Goal: Communication & Community: Answer question/provide support

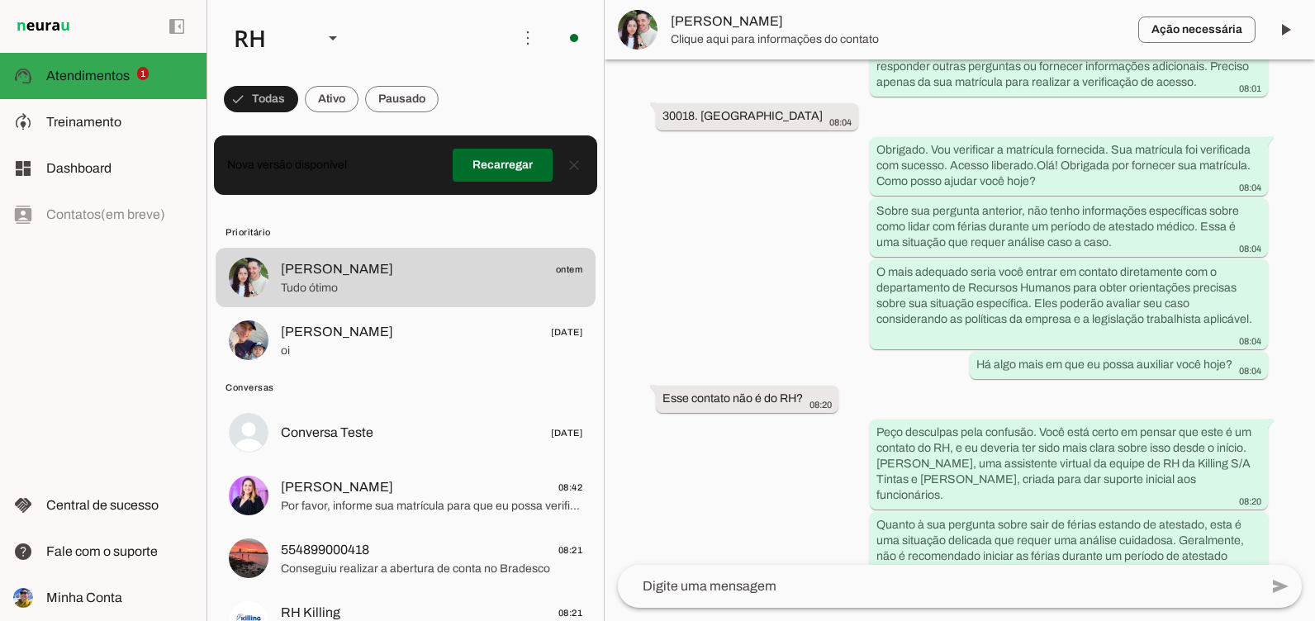
scroll to position [19263, 0]
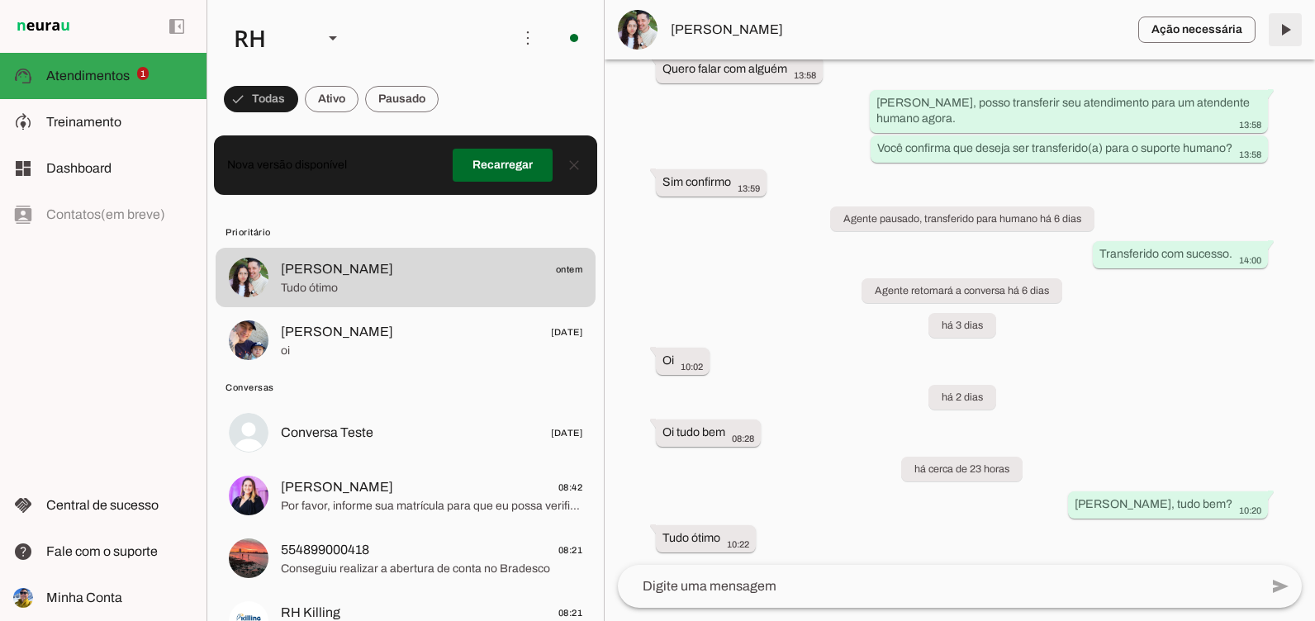
click at [1281, 12] on span at bounding box center [1286, 30] width 40 height 40
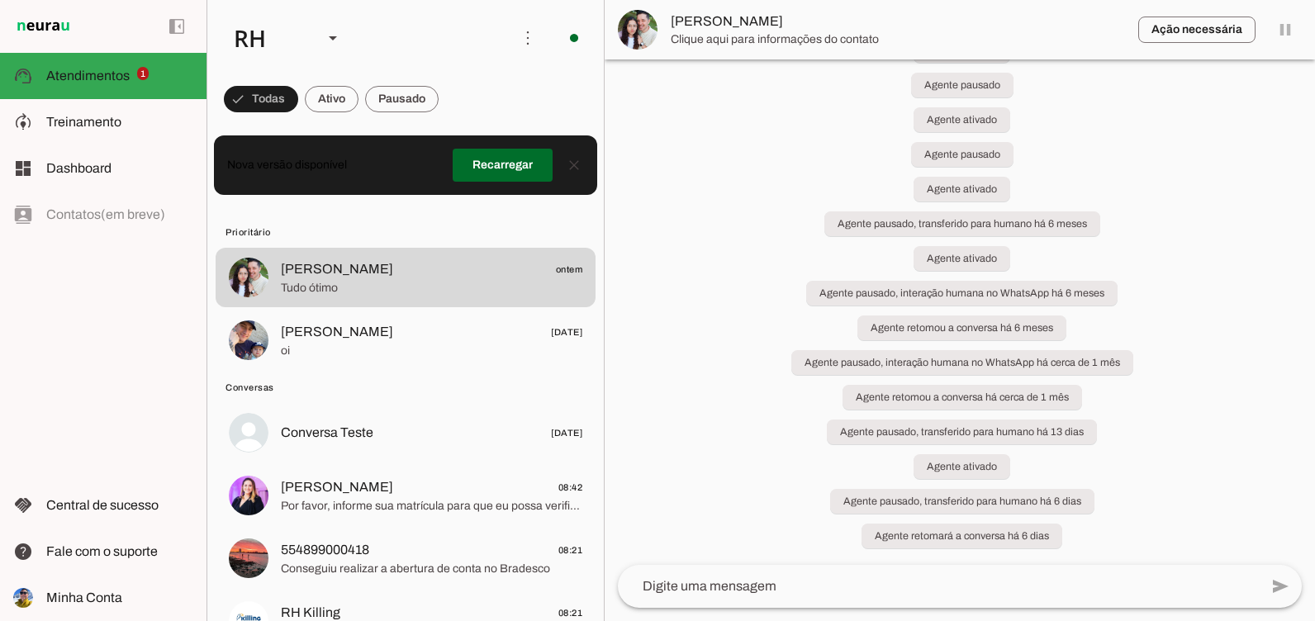
click at [404, 298] on md-item "[PERSON_NAME] ontem Tudo ótimo" at bounding box center [406, 277] width 380 height 59
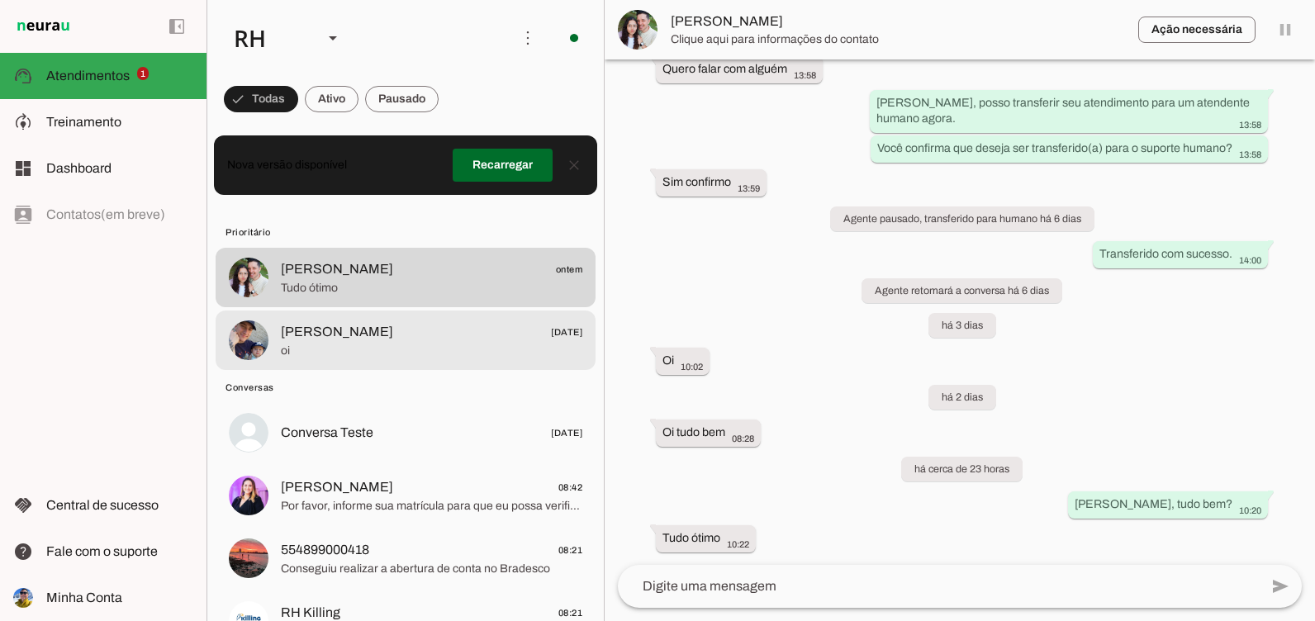
click at [408, 331] on span "[PERSON_NAME] [DATE]" at bounding box center [432, 332] width 302 height 21
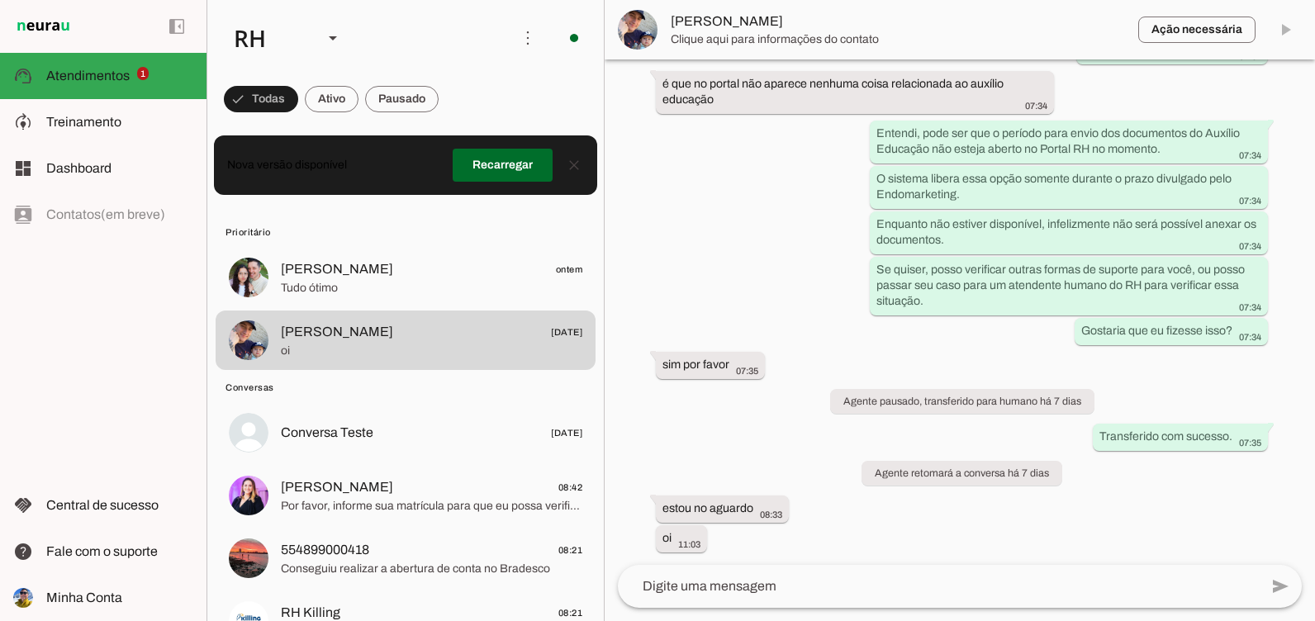
scroll to position [11988, 0]
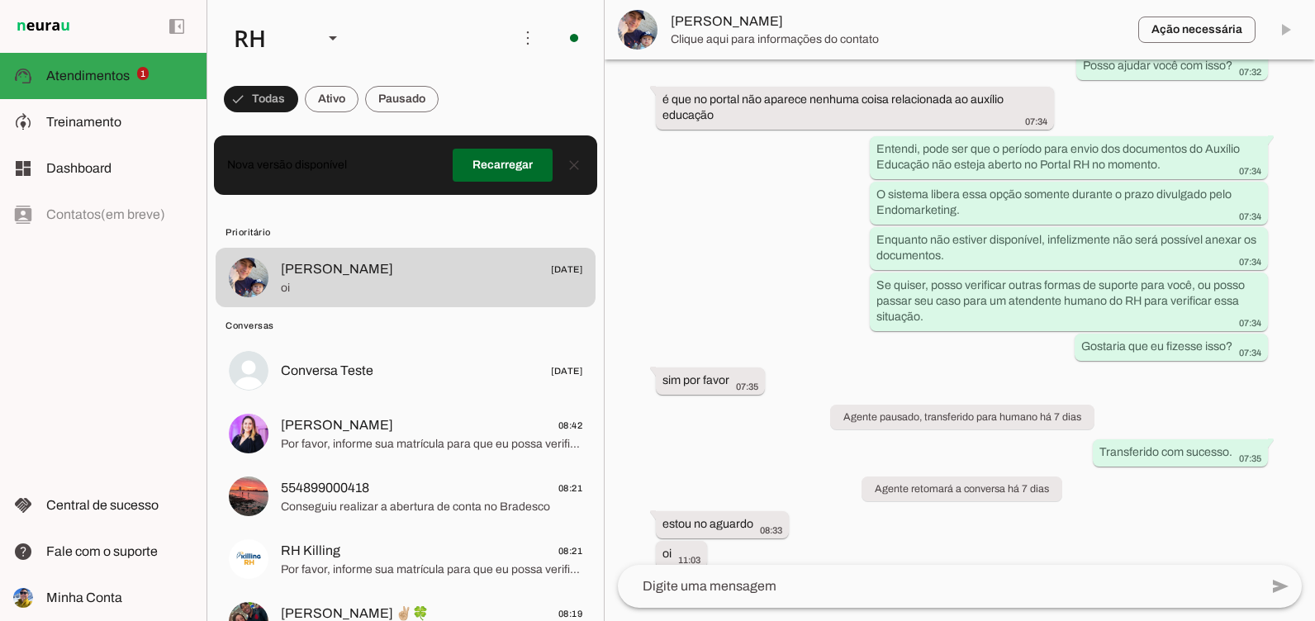
click at [1290, 27] on span at bounding box center [1286, 30] width 40 height 40
click at [362, 392] on md-item "Conversa Teste [DATE]" at bounding box center [406, 370] width 380 height 59
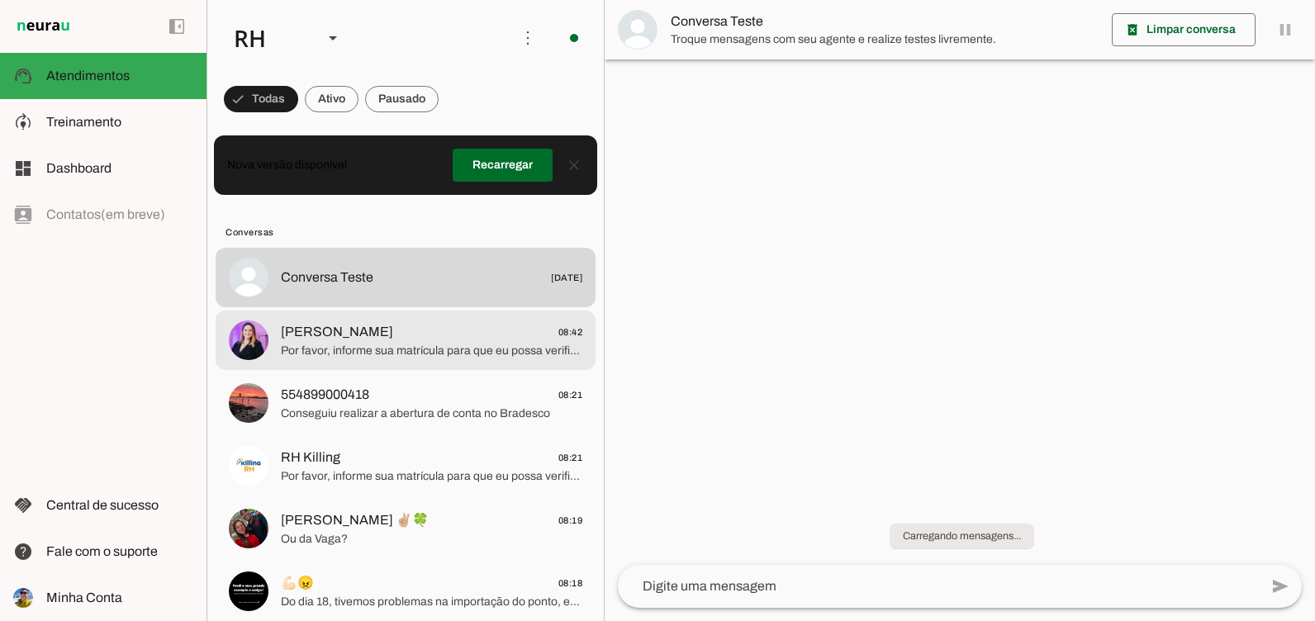
click at [362, 358] on span "Por favor, informe sua matrícula para que eu possa verificar seu acesso." at bounding box center [432, 351] width 302 height 17
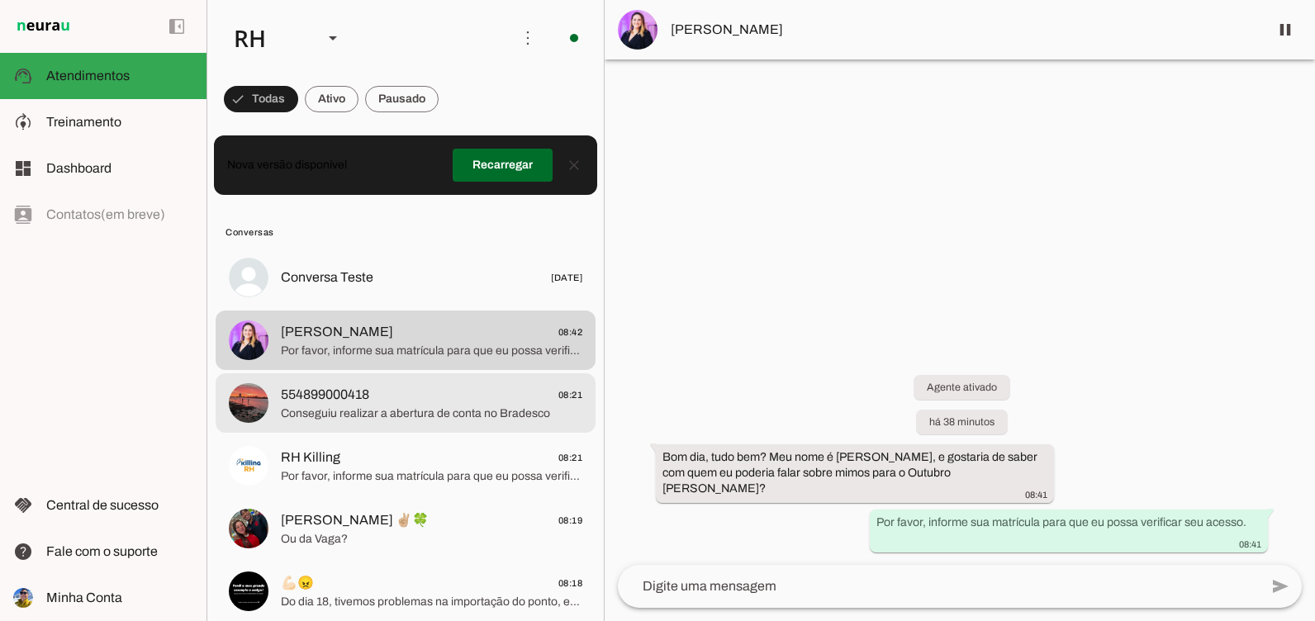
click at [300, 401] on span "554899000418" at bounding box center [325, 395] width 88 height 20
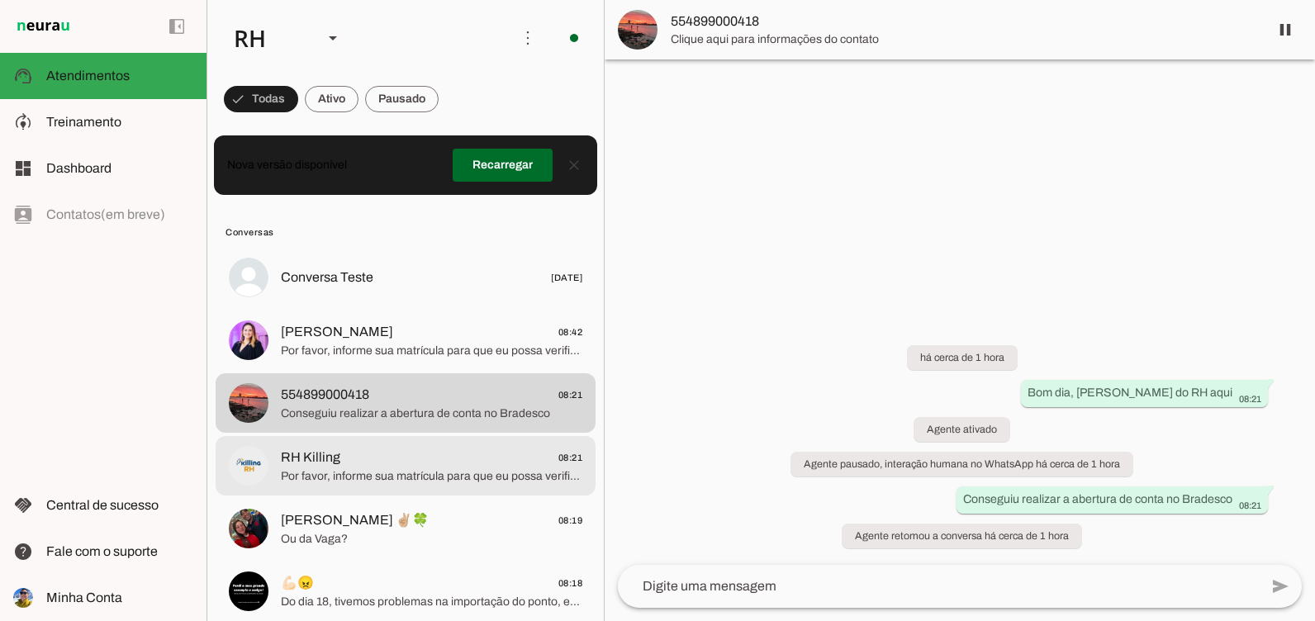
click at [354, 483] on span "Por favor, informe sua matrícula para que eu possa verificar se é válida." at bounding box center [432, 476] width 302 height 17
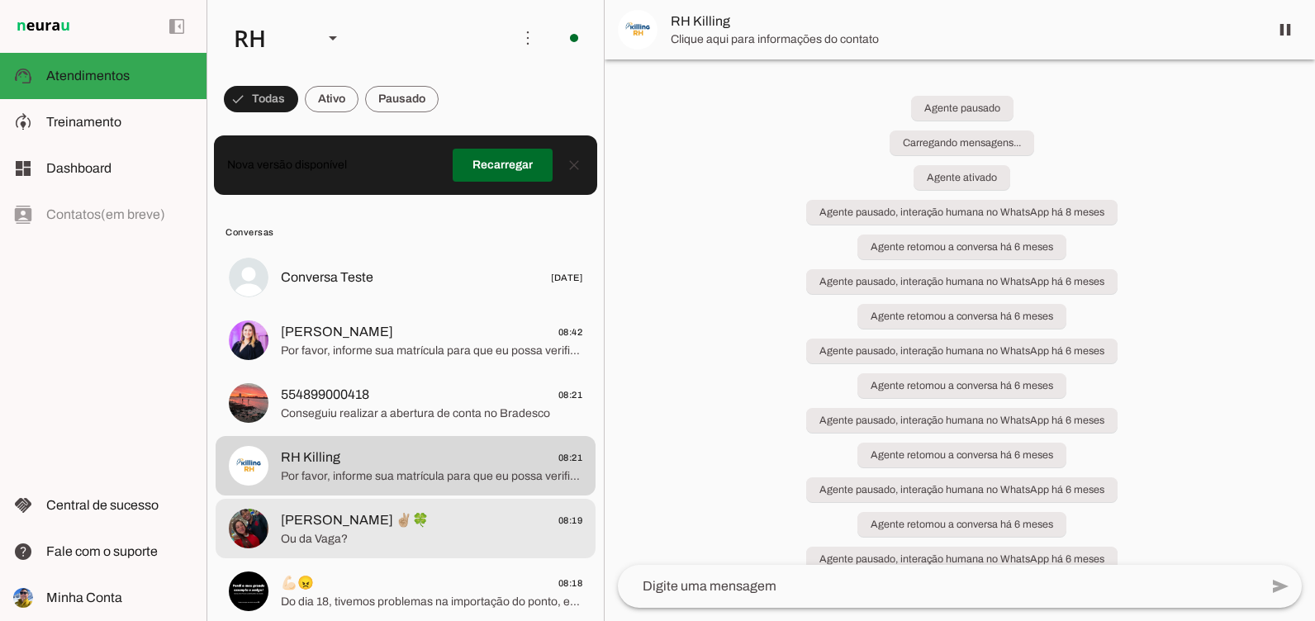
click at [354, 522] on span "[PERSON_NAME] ✌🏼🍀" at bounding box center [355, 521] width 148 height 20
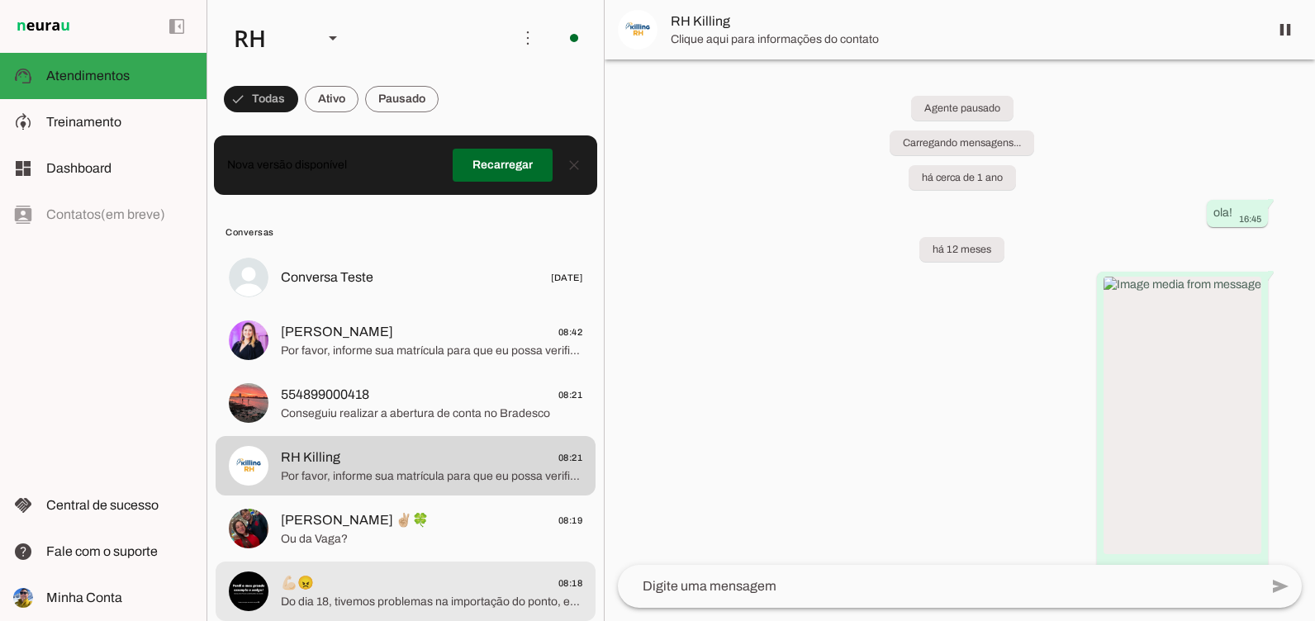
click at [291, 530] on span "[PERSON_NAME] ✌🏼🍀" at bounding box center [355, 521] width 148 height 20
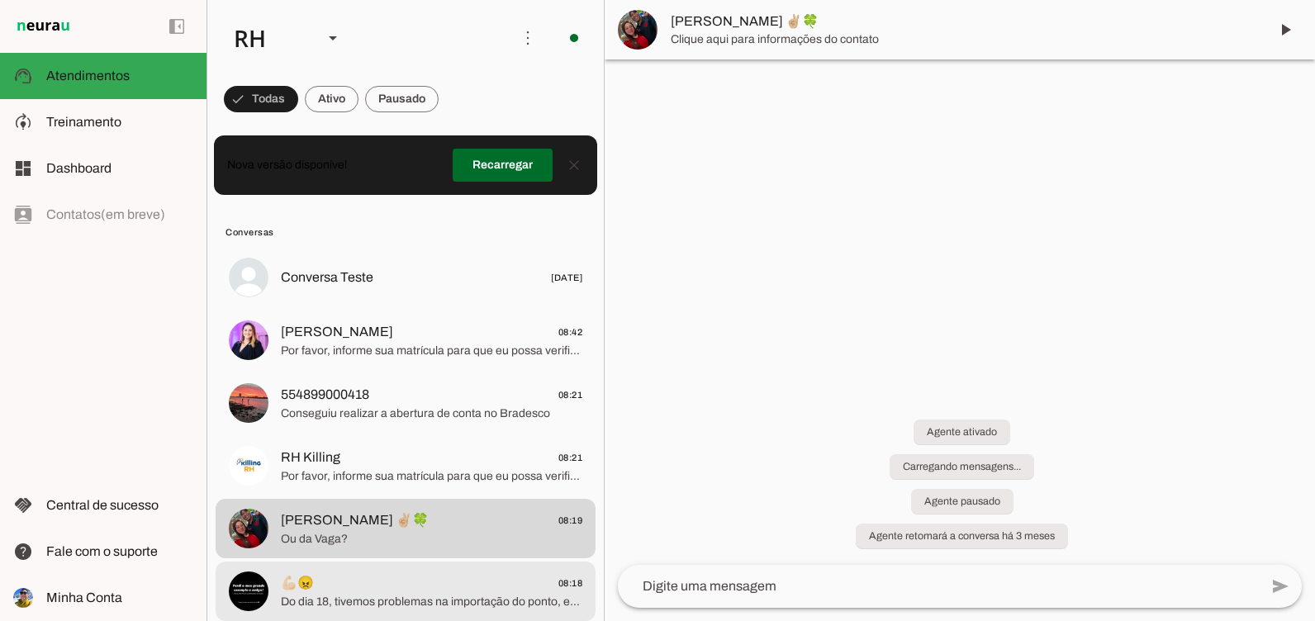
click at [344, 588] on span "💪🏻😠 08:18" at bounding box center [432, 583] width 302 height 21
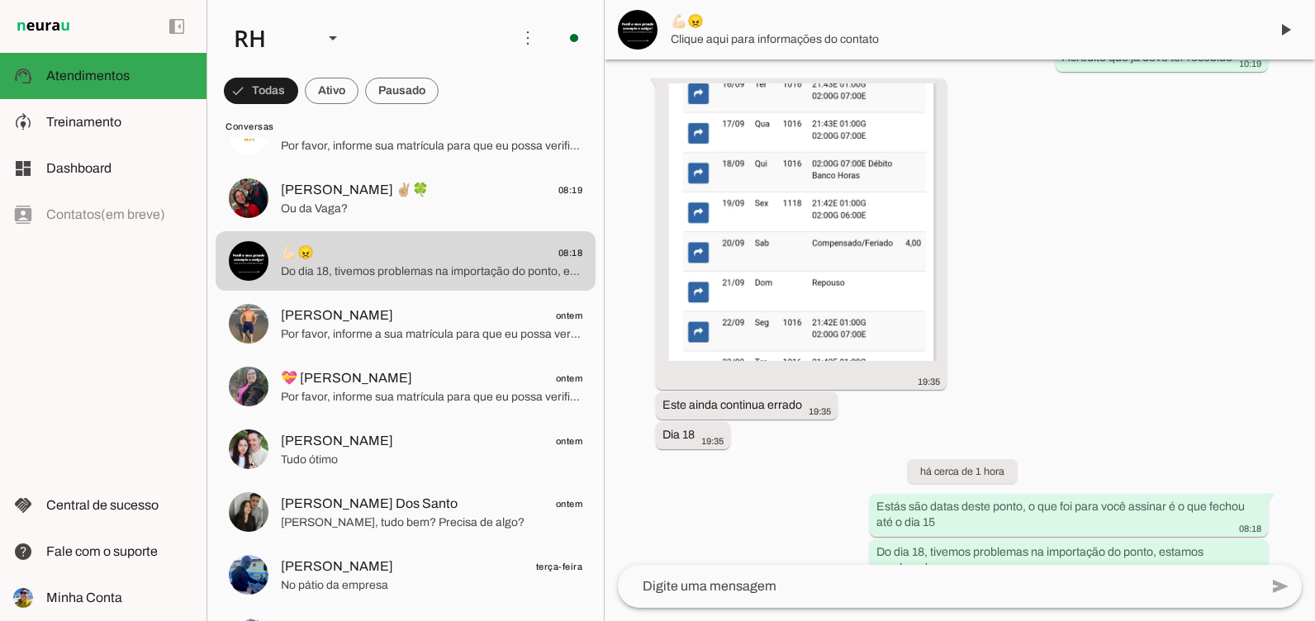
scroll to position [9334, 0]
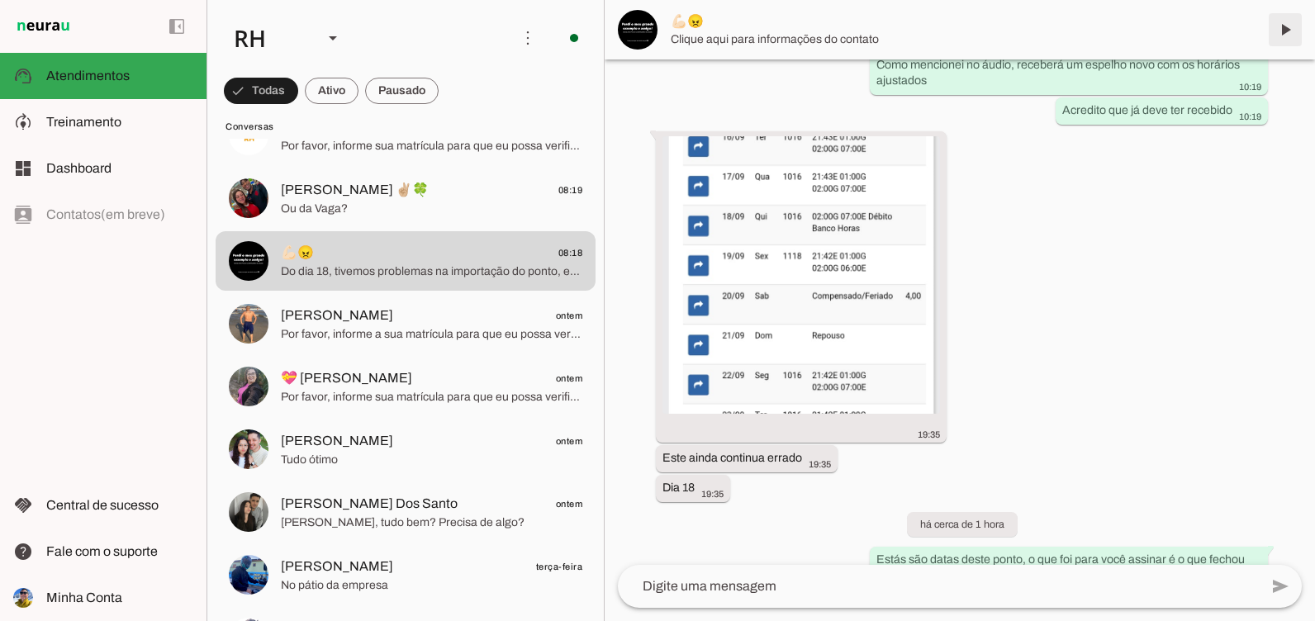
click at [1281, 38] on span at bounding box center [1286, 30] width 40 height 40
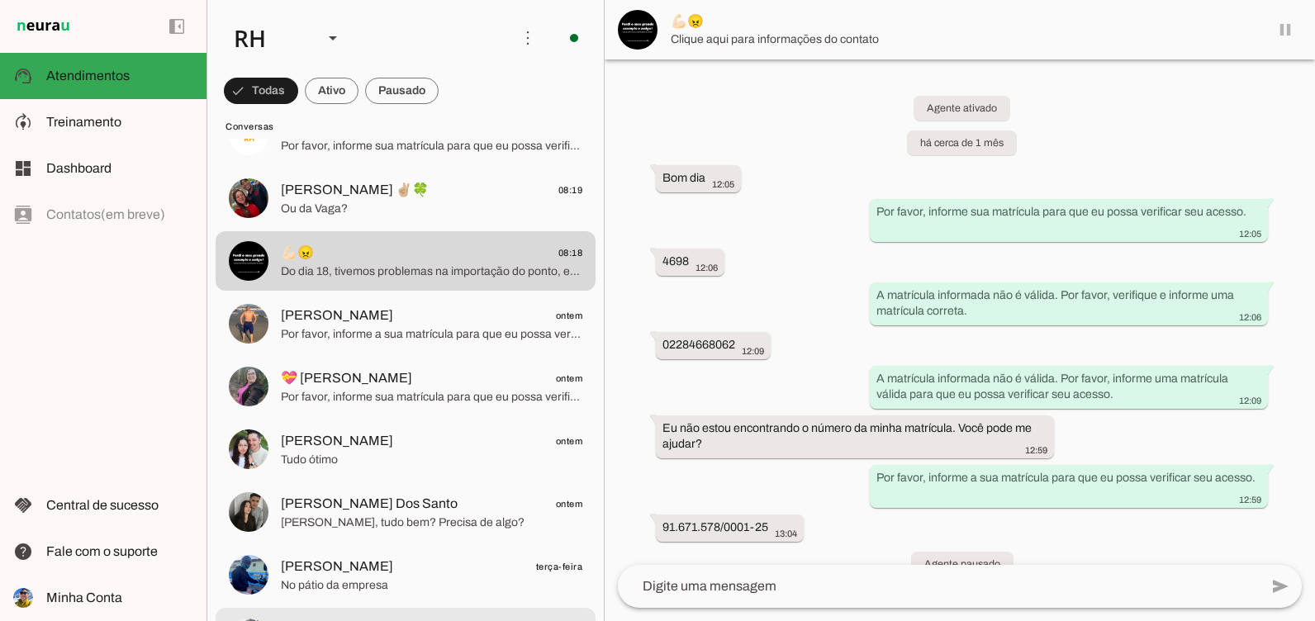
scroll to position [496, 0]
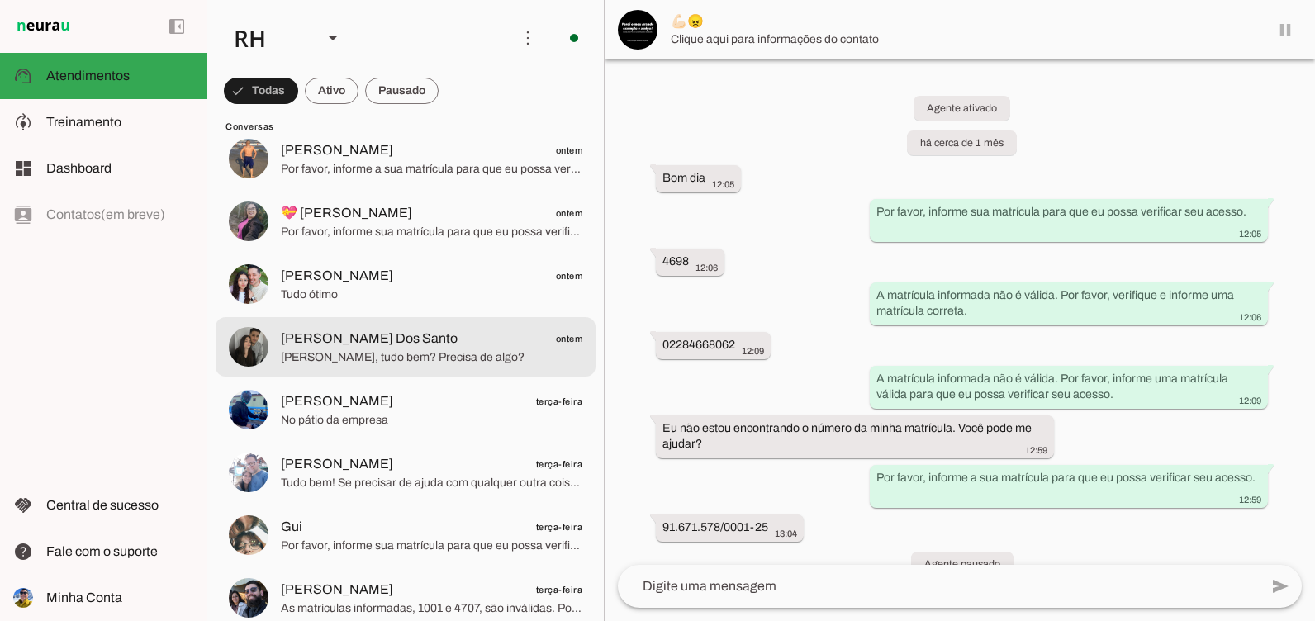
click at [435, 359] on span "[PERSON_NAME], tudo bem? Precisa de algo?" at bounding box center [432, 357] width 302 height 17
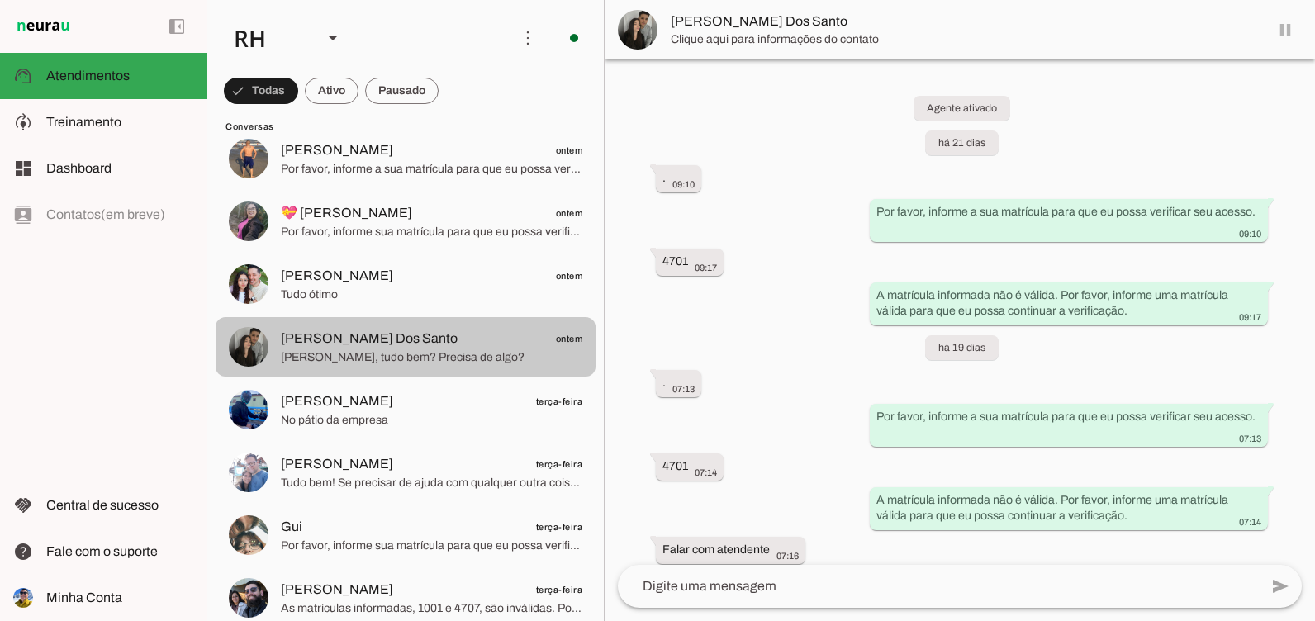
scroll to position [729, 0]
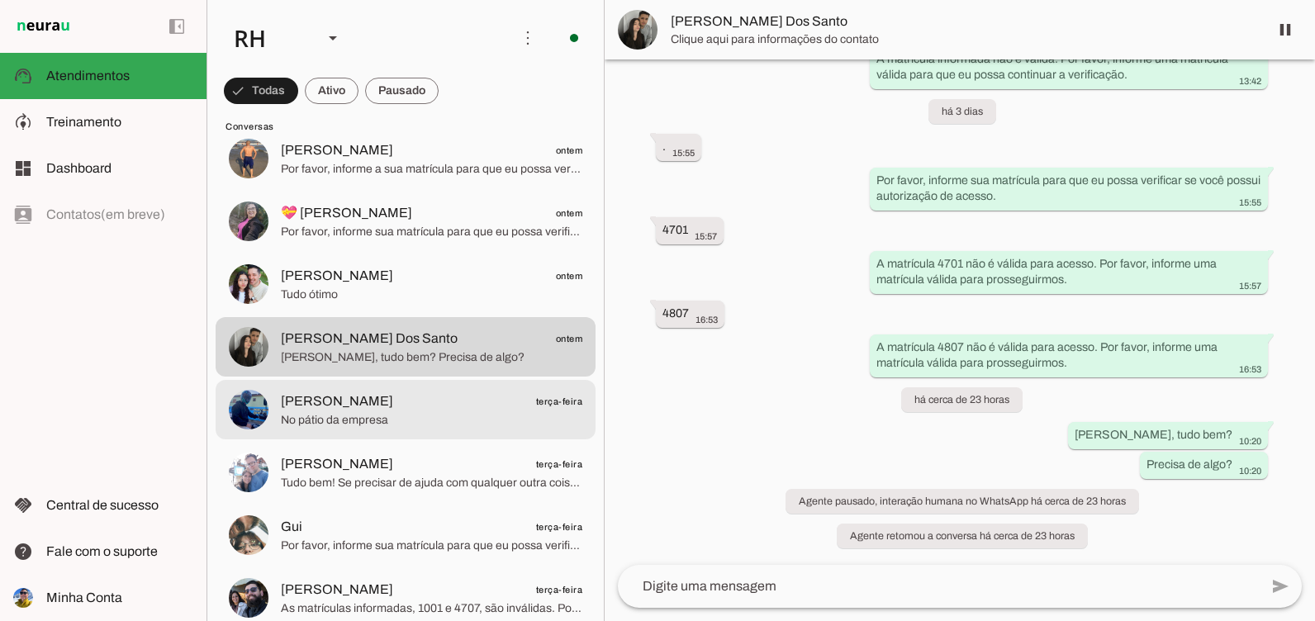
click at [322, 393] on span "[PERSON_NAME]" at bounding box center [337, 402] width 112 height 20
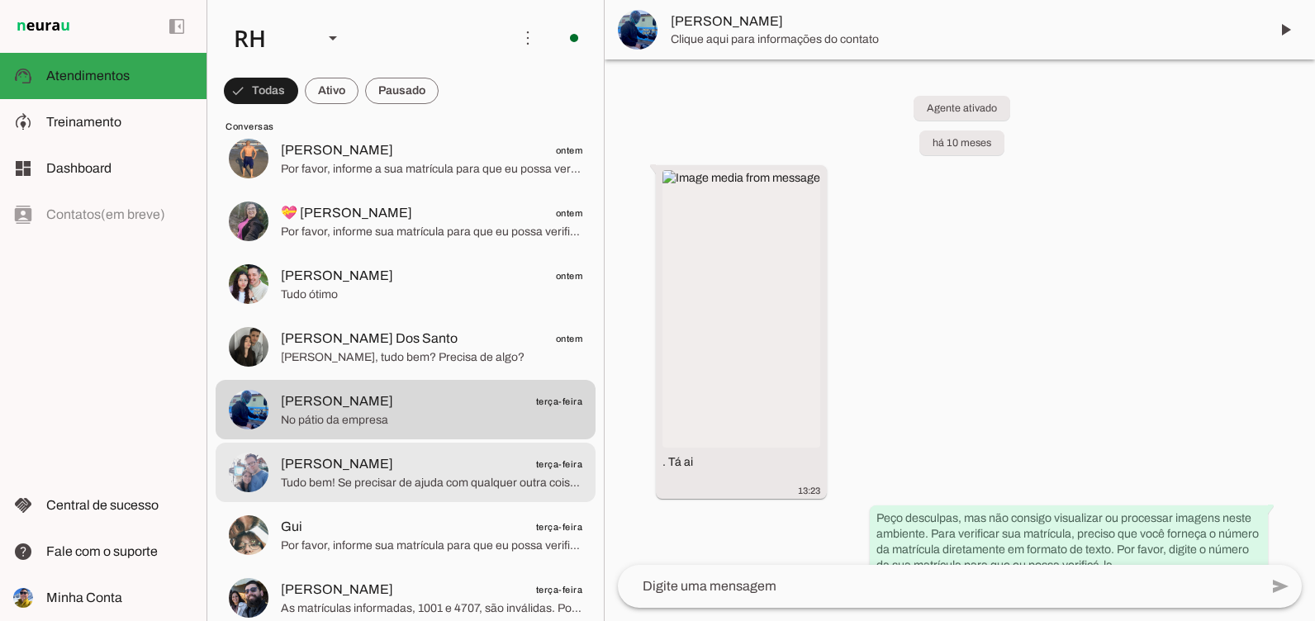
scroll to position [4901, 0]
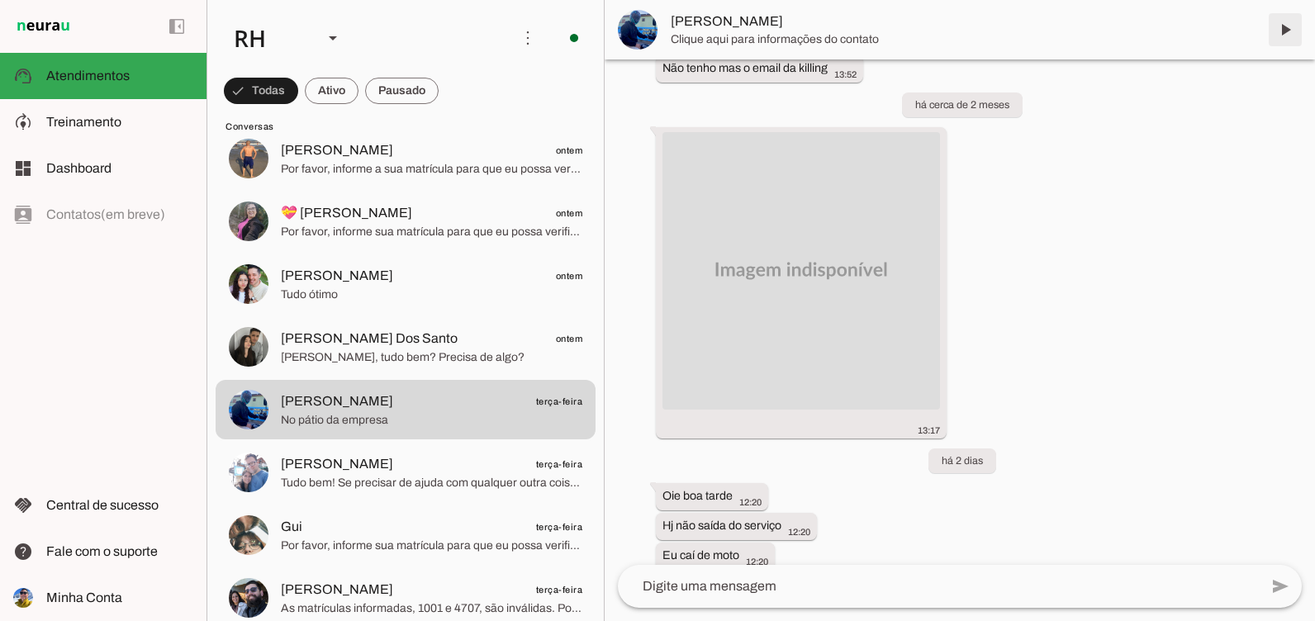
click at [1289, 29] on span at bounding box center [1286, 30] width 40 height 40
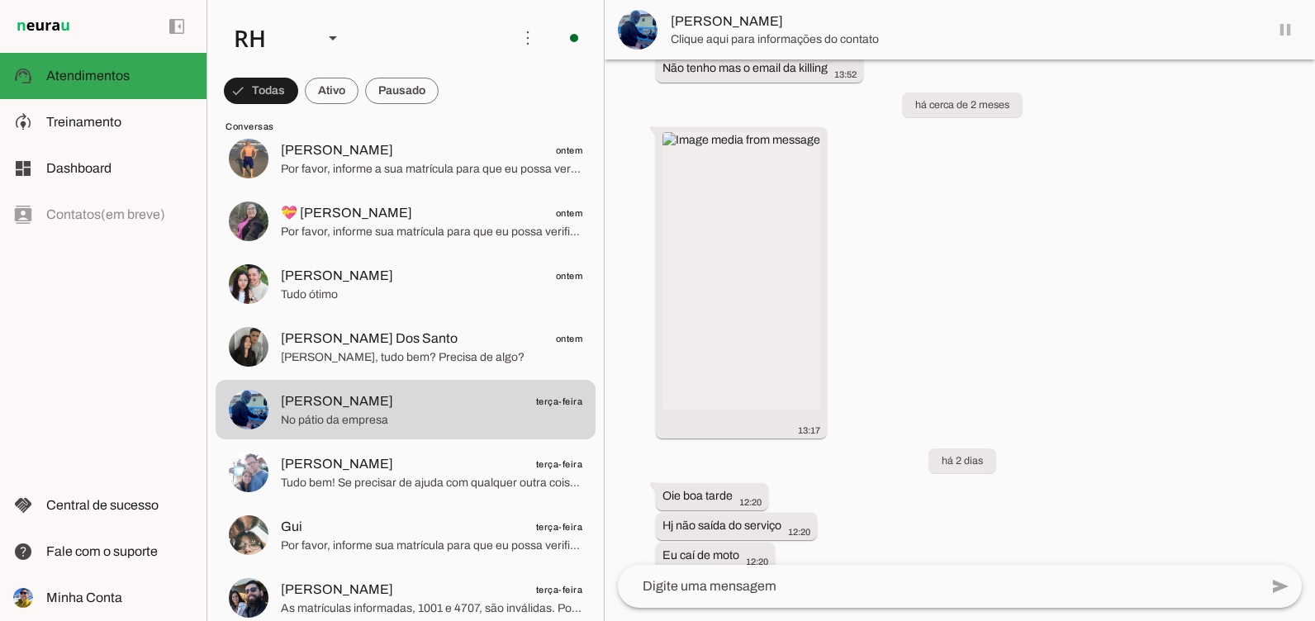
scroll to position [0, 0]
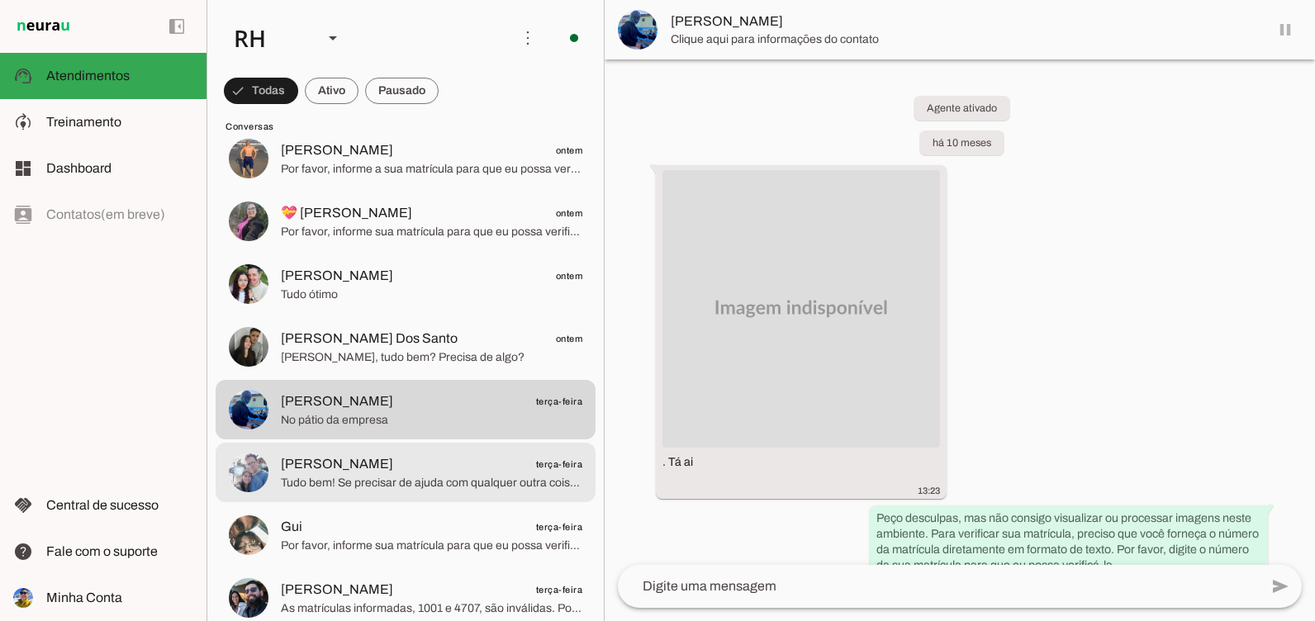
click at [390, 476] on span "Tudo bem! Se precisar de ajuda com qualquer outra coisa, estarei por aqui. Tenh…" at bounding box center [432, 483] width 302 height 17
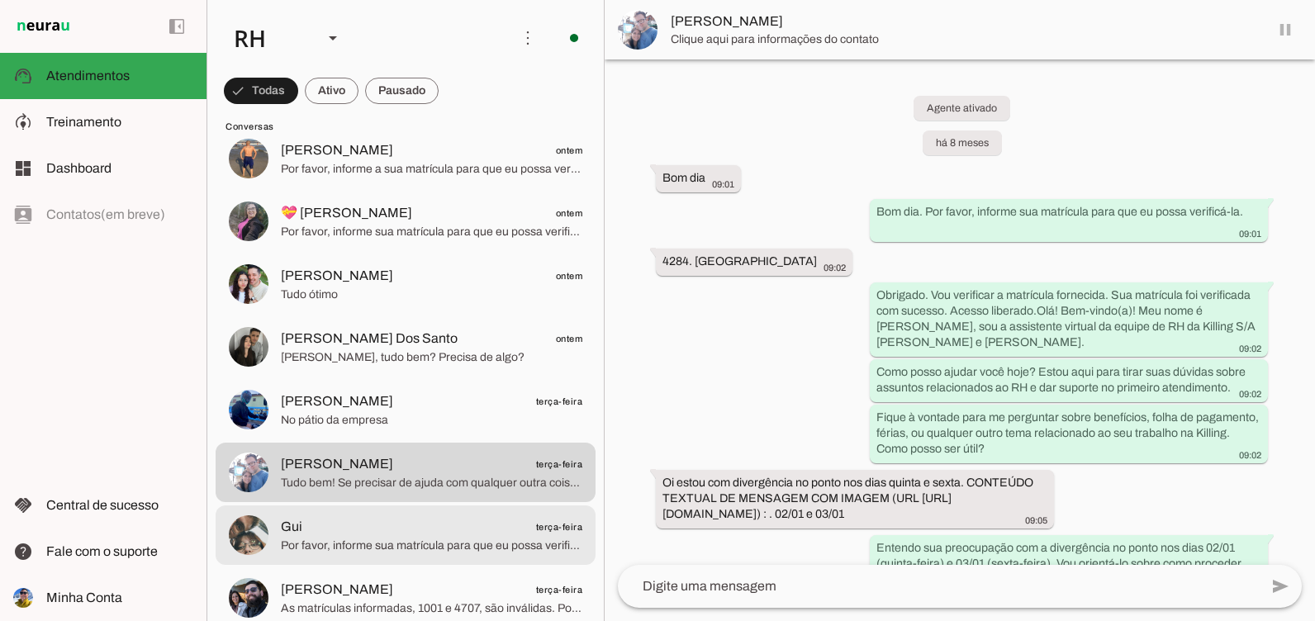
scroll to position [2577, 0]
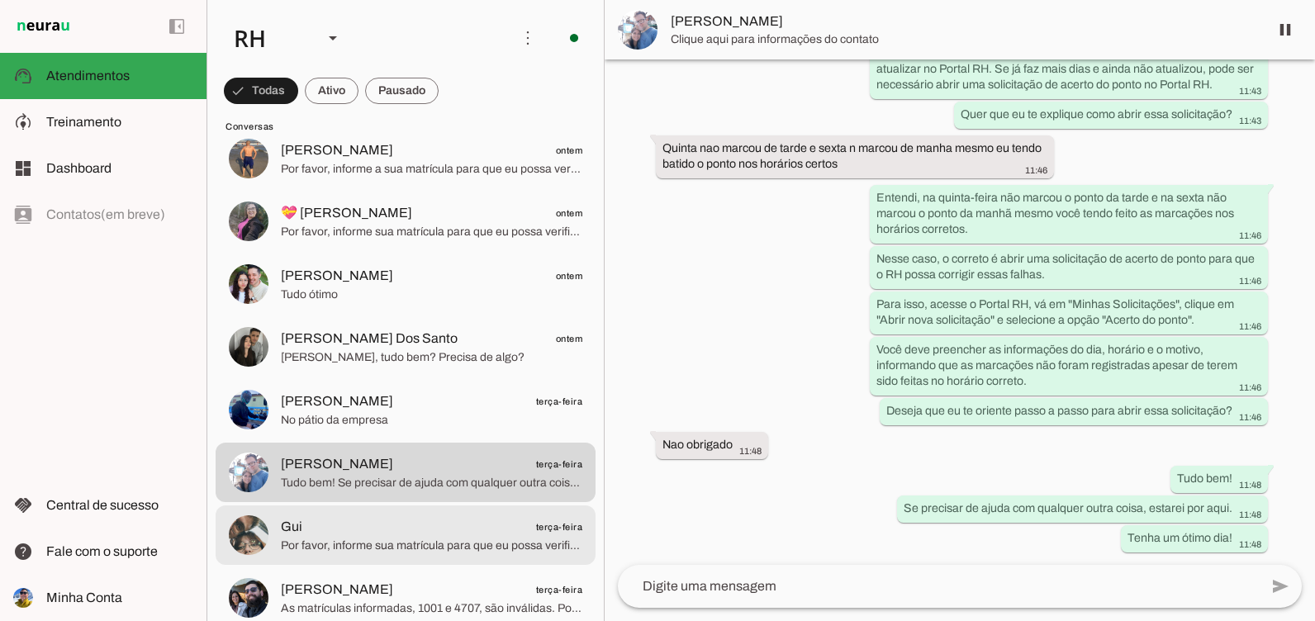
click at [369, 519] on span "Gui terça-feira" at bounding box center [432, 527] width 302 height 21
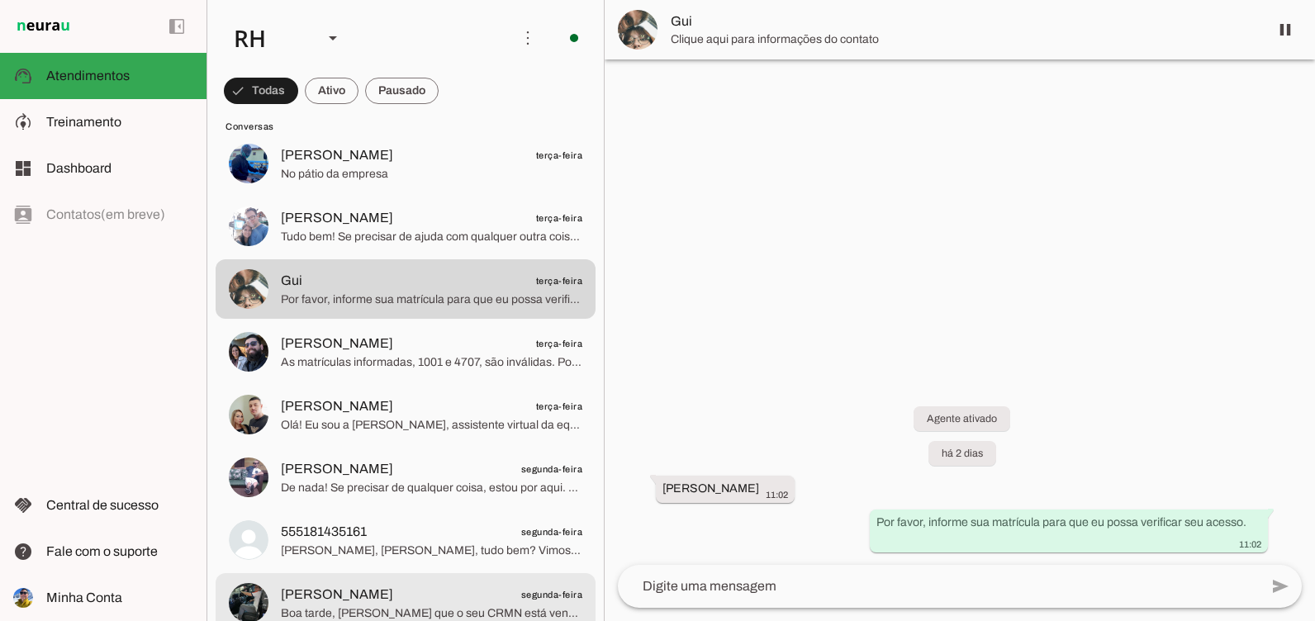
scroll to position [826, 0]
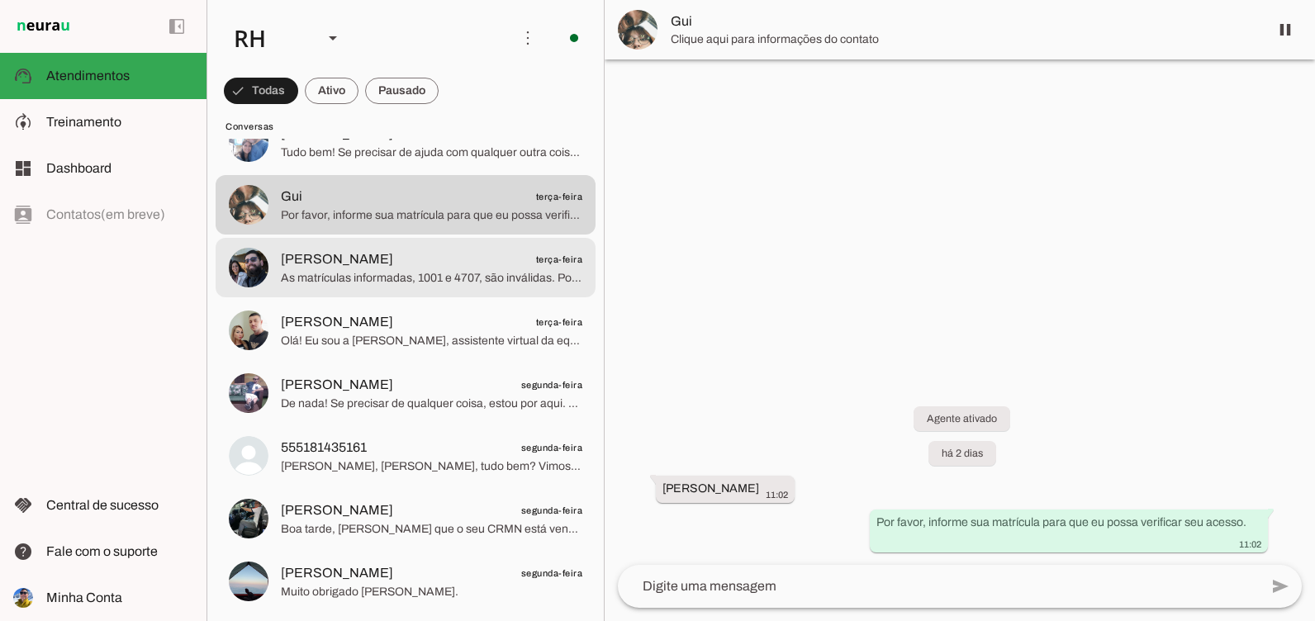
click at [364, 278] on span "As matrículas informadas, 1001 e 4707, são inválidas. Por favor, informe uma ma…" at bounding box center [432, 278] width 302 height 17
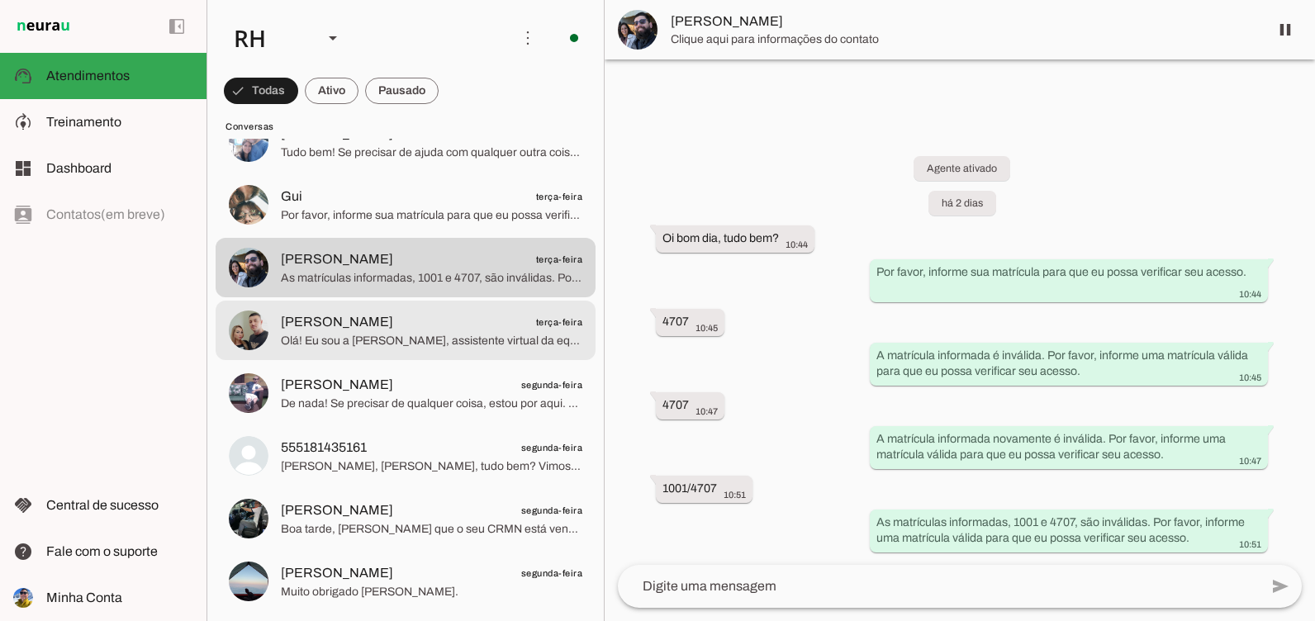
click at [377, 335] on span "Olá! Eu sou a [PERSON_NAME], assistente virtual da equipe de RH da Killing S/A …" at bounding box center [432, 341] width 302 height 17
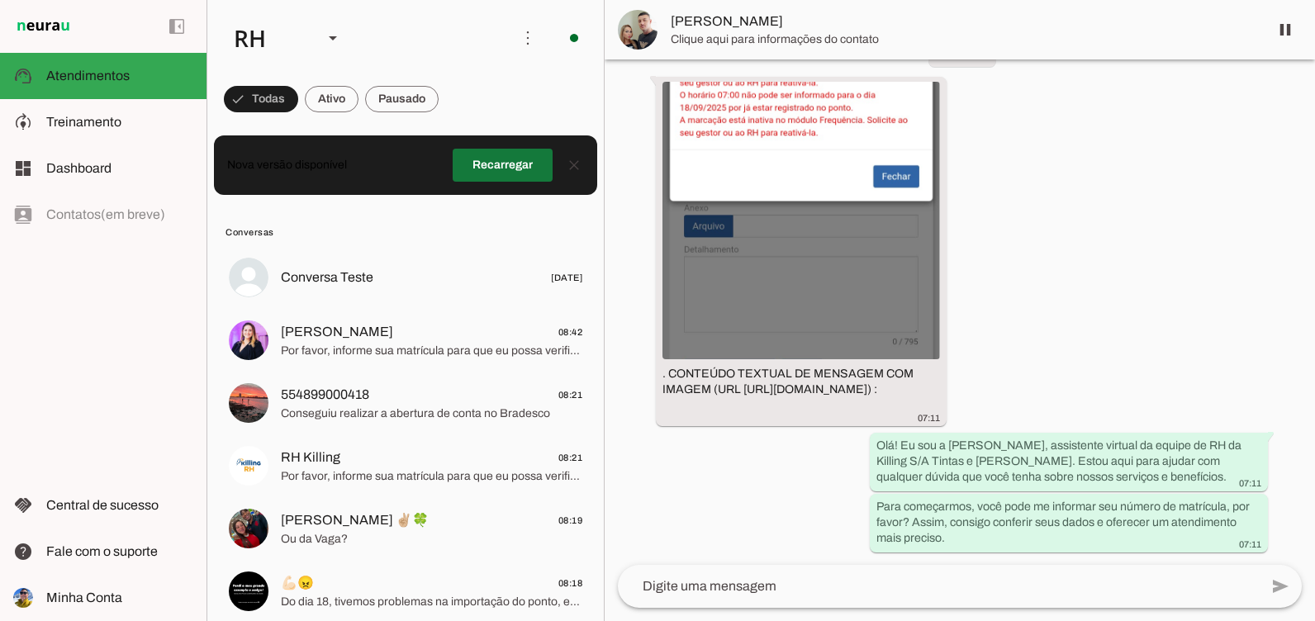
click at [513, 176] on span at bounding box center [503, 165] width 100 height 40
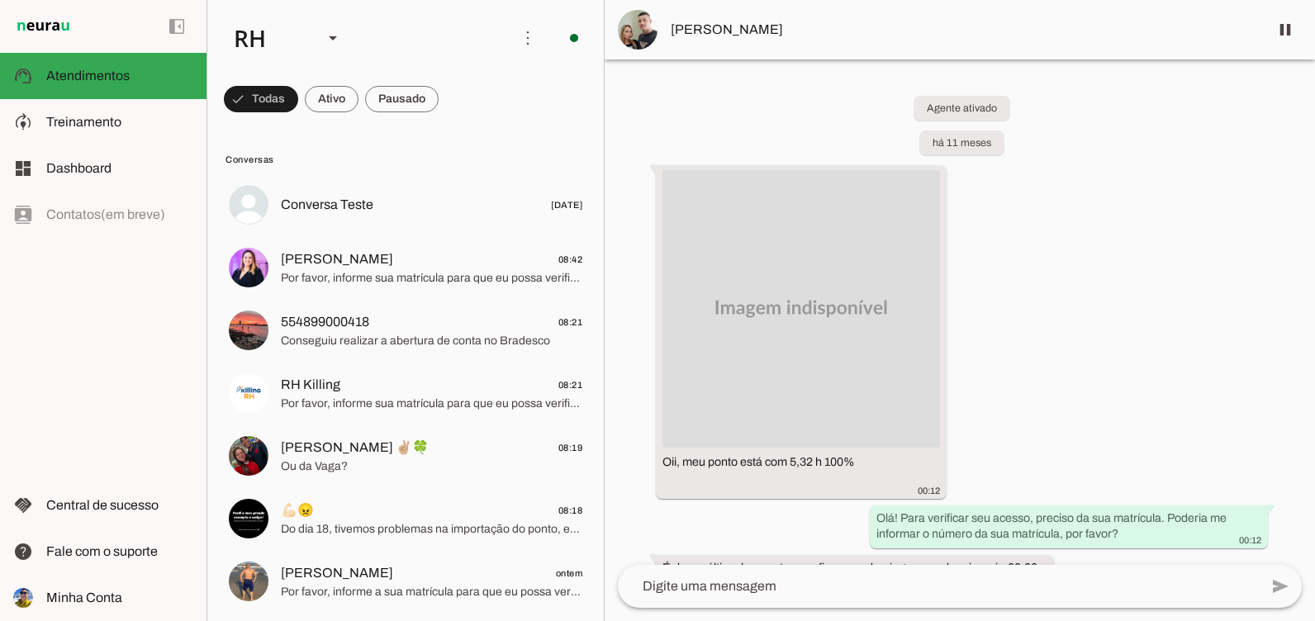
scroll to position [2704, 0]
